Goal: Information Seeking & Learning: Learn about a topic

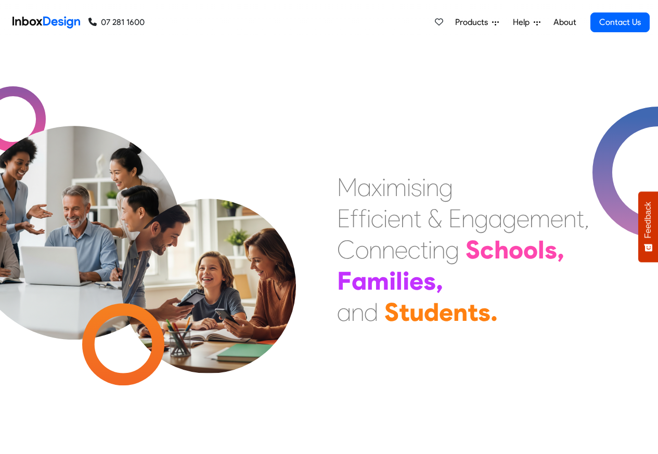
click at [473, 23] on span "Products" at bounding box center [473, 22] width 37 height 12
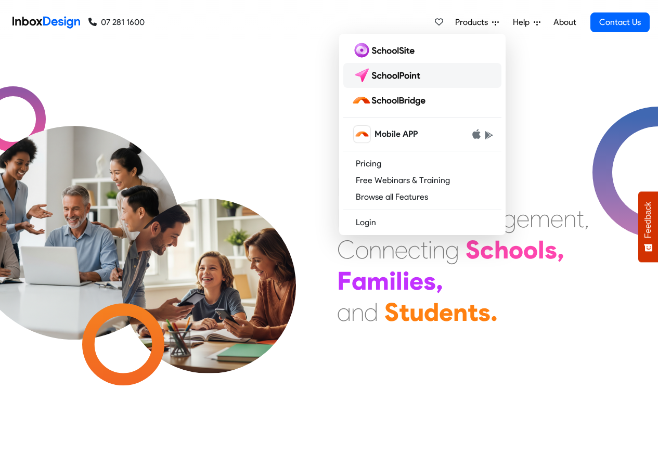
click at [392, 75] on img at bounding box center [388, 75] width 73 height 17
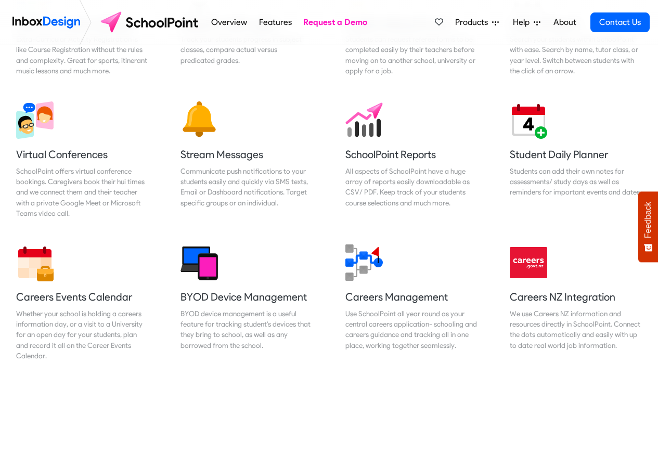
scroll to position [874, 0]
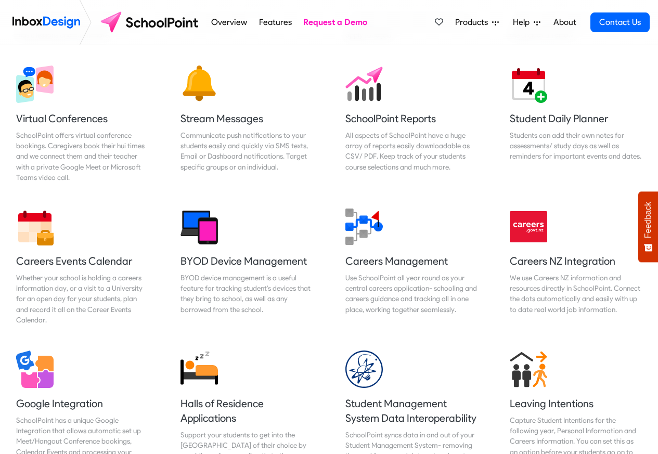
click at [232, 22] on link "Overview" at bounding box center [230, 22] width 42 height 21
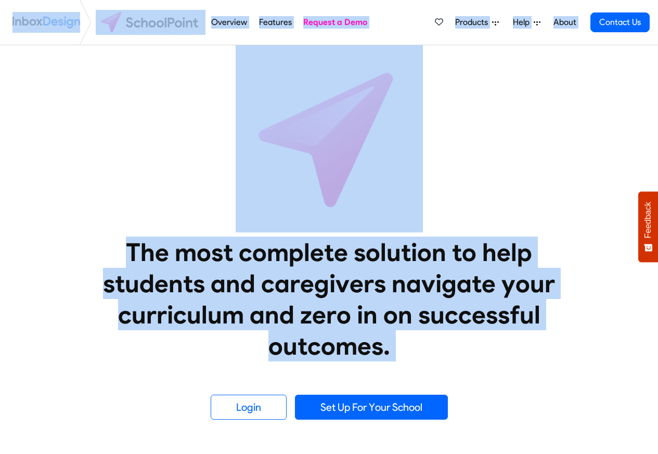
click at [261, 22] on link "Features" at bounding box center [275, 22] width 38 height 21
